Goal: Find specific page/section

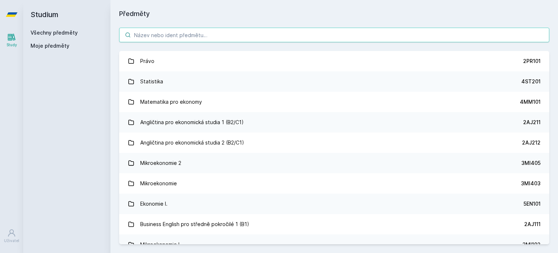
click at [227, 34] on input "search" at bounding box center [334, 35] width 430 height 15
paste input "1BP438"
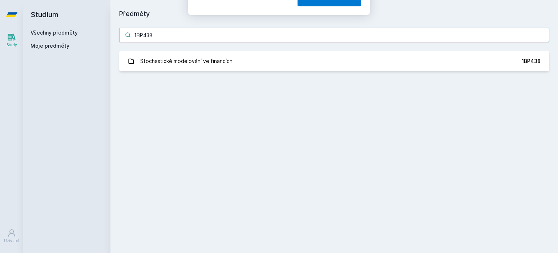
type input "1BP438"
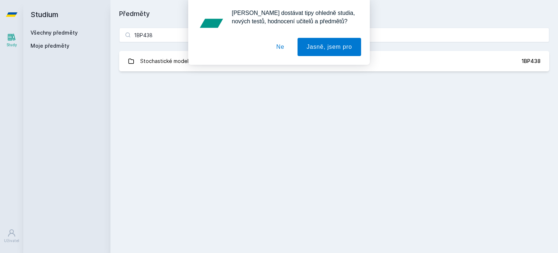
click at [166, 58] on div "[PERSON_NAME] dostávat tipy ohledně studia, nových testů, hodnocení učitelů a p…" at bounding box center [279, 32] width 558 height 65
click at [282, 49] on button "Ne" at bounding box center [280, 47] width 26 height 18
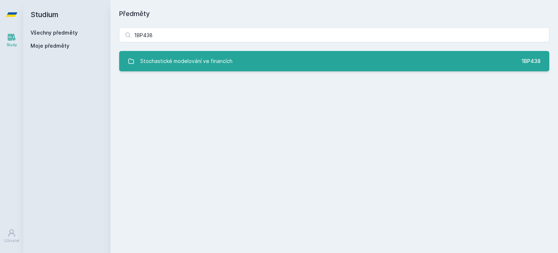
click at [276, 70] on link "Stochastické modelování ve financích 1BP438" at bounding box center [334, 61] width 430 height 20
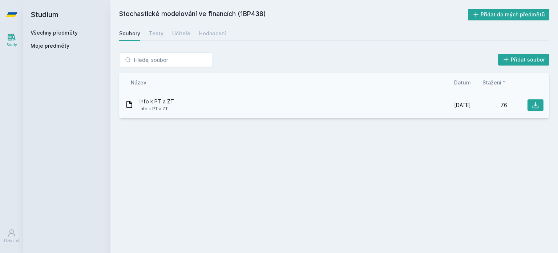
click at [213, 112] on div "Info k PT a ZT Info k PT a ZT [DATE] [DATE] 76" at bounding box center [334, 105] width 430 height 26
click at [536, 103] on icon at bounding box center [535, 104] width 7 height 7
click at [361, 155] on div "Stochastické modelování ve financích (1BP438) Přidat do mých předmětů [GEOGRAPH…" at bounding box center [334, 126] width 430 height 235
